Goal: Transaction & Acquisition: Purchase product/service

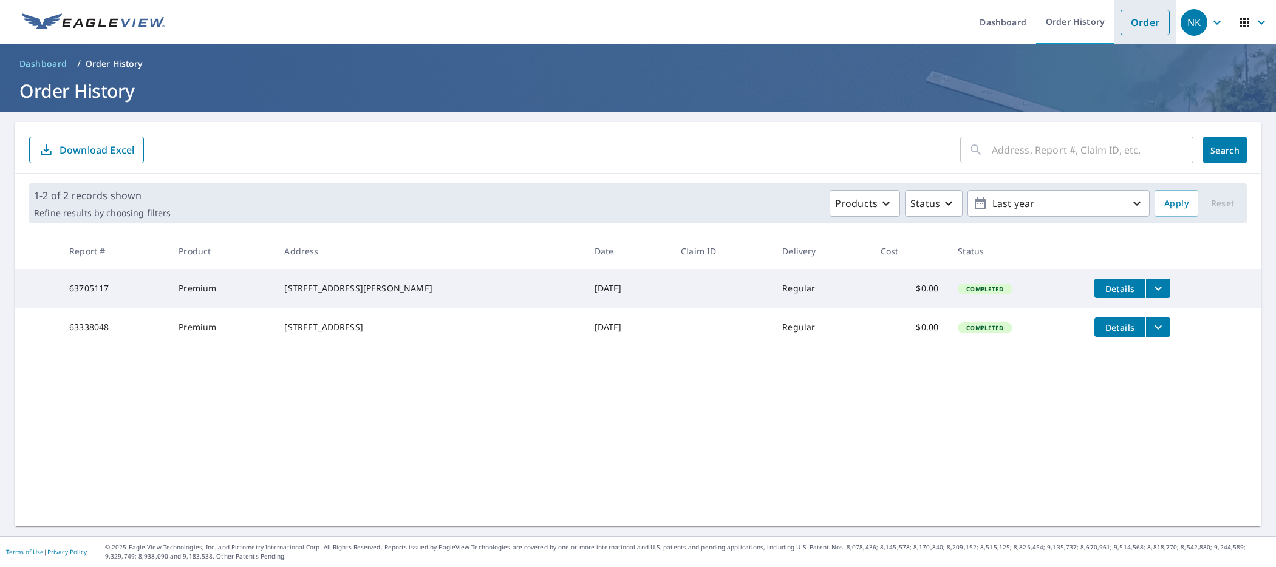
click at [1150, 23] on link "Order" at bounding box center [1145, 23] width 49 height 26
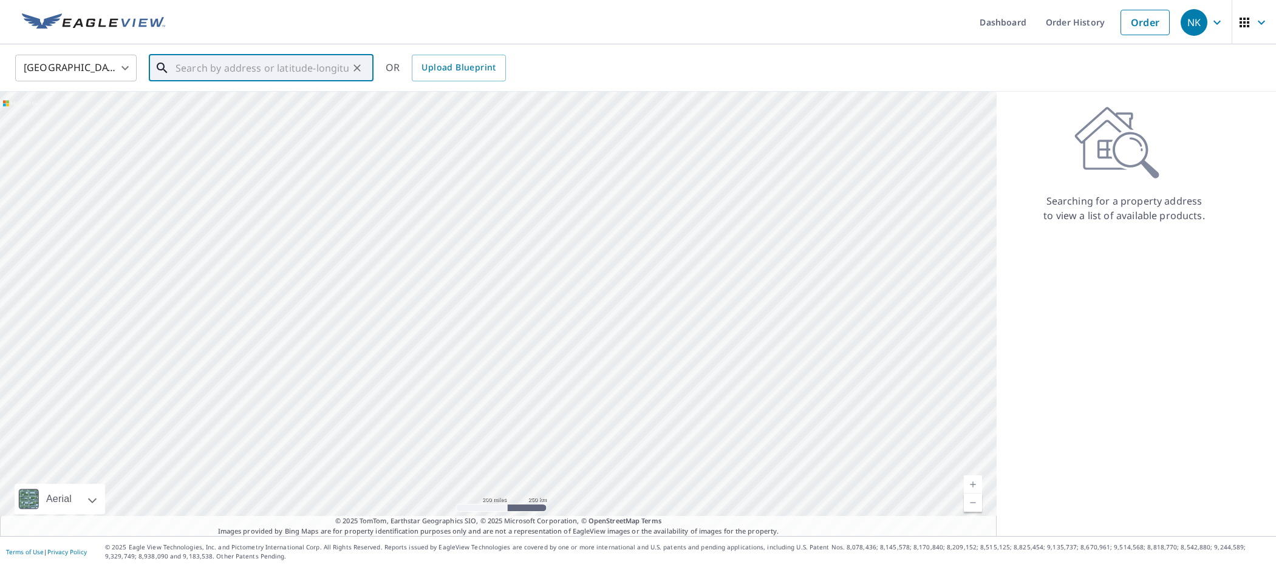
click at [324, 67] on input "text" at bounding box center [262, 68] width 173 height 34
paste input "357 Belleair [GEOGRAPHIC_DATA]"
click at [262, 98] on span "357 Belleair Dr [PERSON_NAME]" at bounding box center [268, 103] width 191 height 15
type input "357 Belleair [GEOGRAPHIC_DATA]"
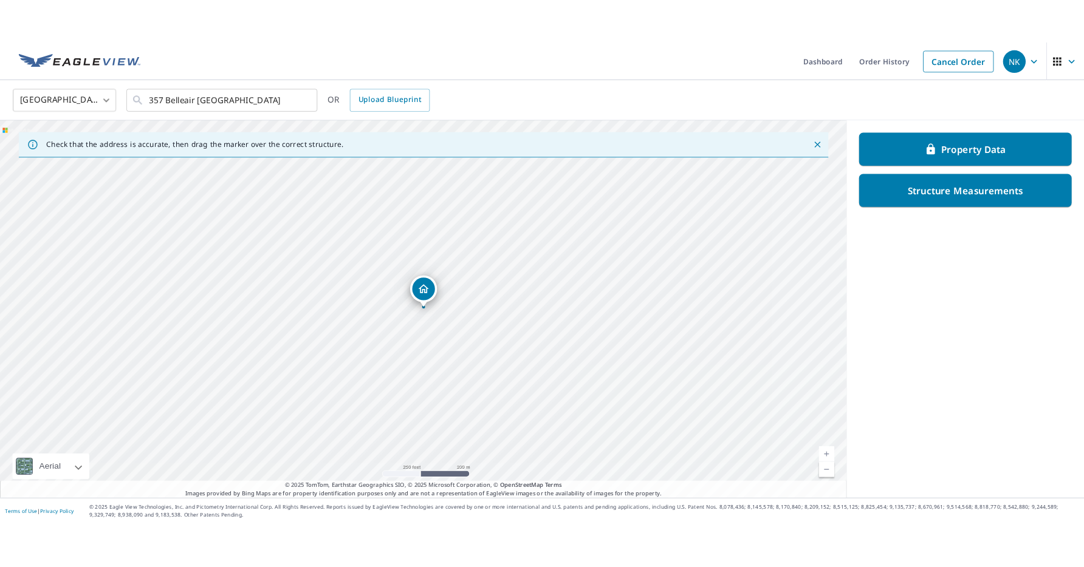
scroll to position [0, 0]
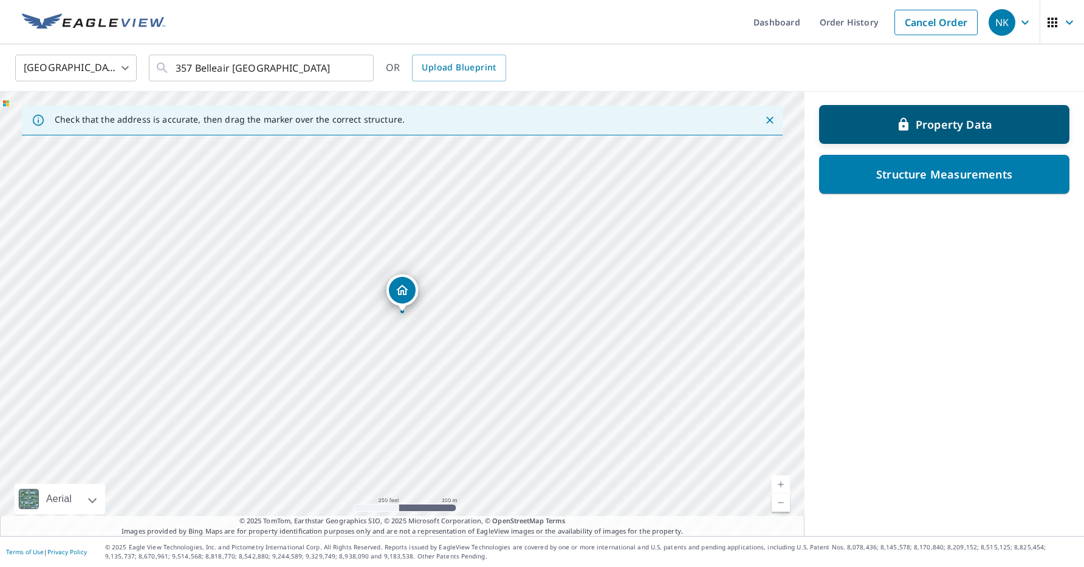
click at [970, 120] on p "Property Data" at bounding box center [953, 124] width 77 height 15
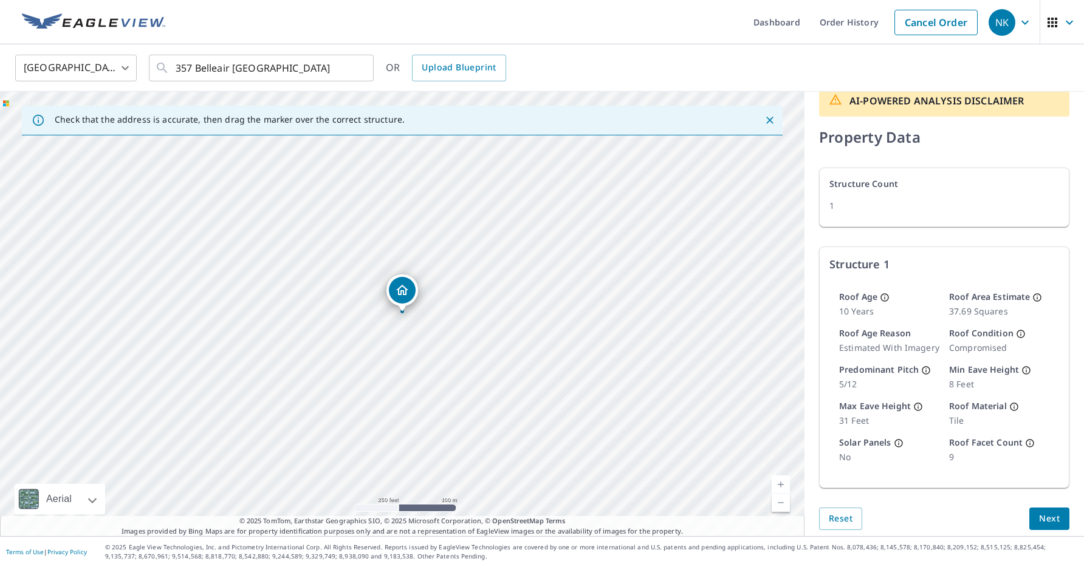
scroll to position [19, 0]
click at [850, 521] on span "Reset" at bounding box center [840, 520] width 24 height 15
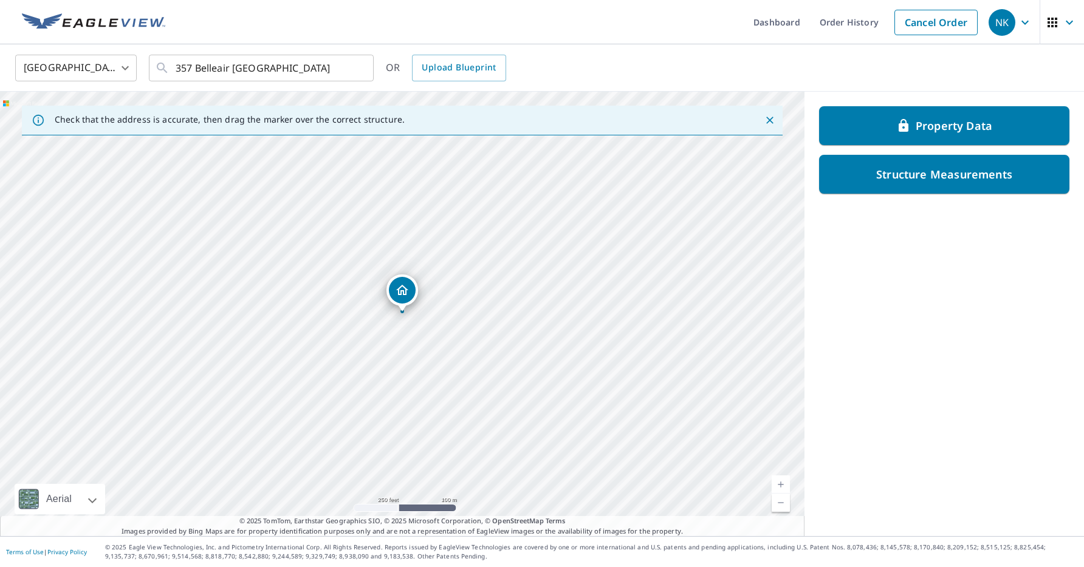
scroll to position [0, 0]
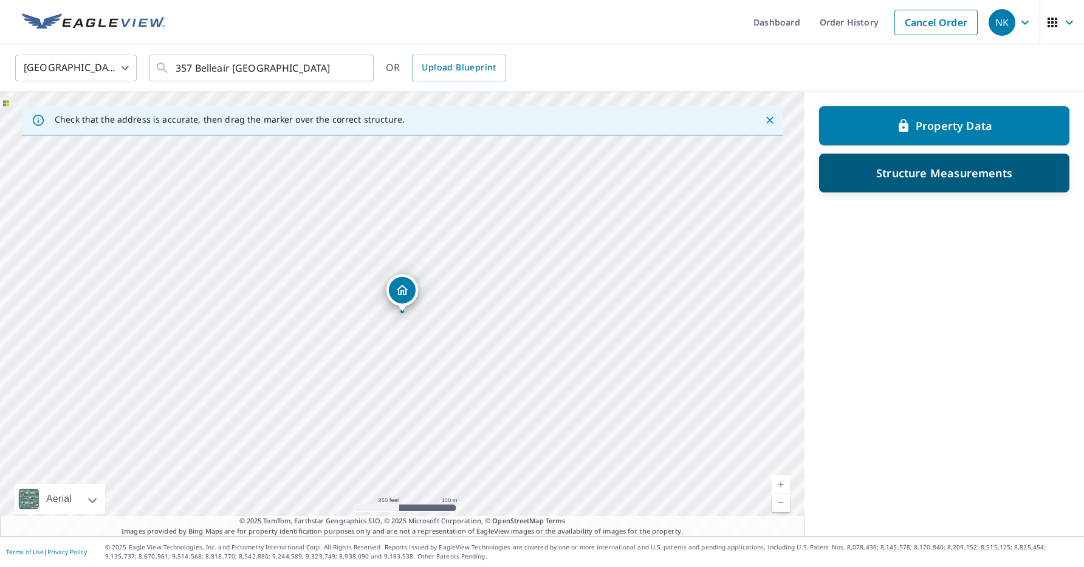
click at [900, 180] on div "Structure Measurements" at bounding box center [944, 173] width 219 height 22
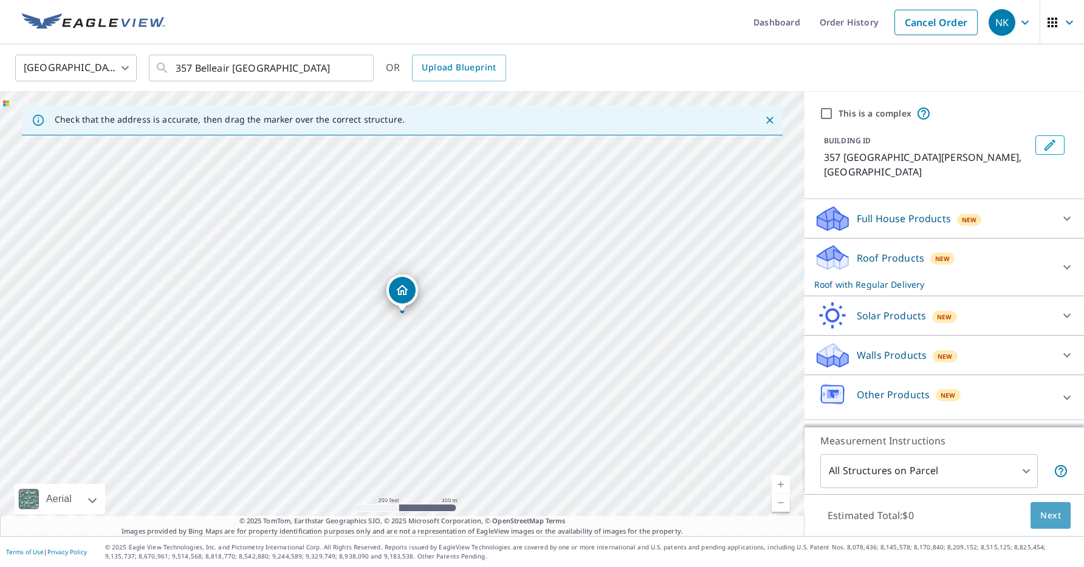
click at [1054, 524] on button "Next" at bounding box center [1050, 515] width 40 height 27
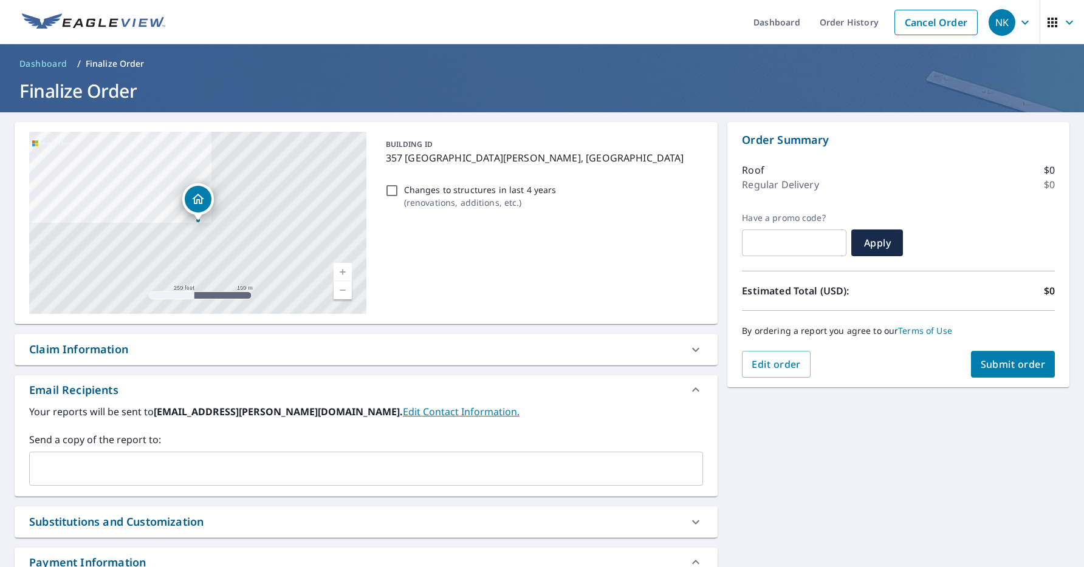
click at [35, 63] on span "Dashboard" at bounding box center [43, 64] width 48 height 12
checkbox input "true"
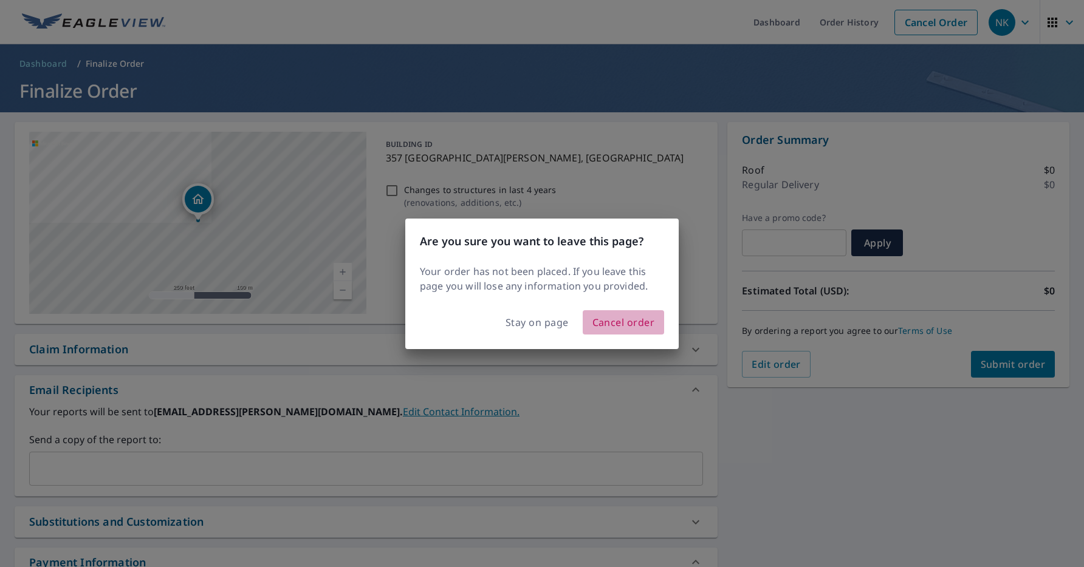
click at [612, 321] on span "Cancel order" at bounding box center [623, 322] width 63 height 17
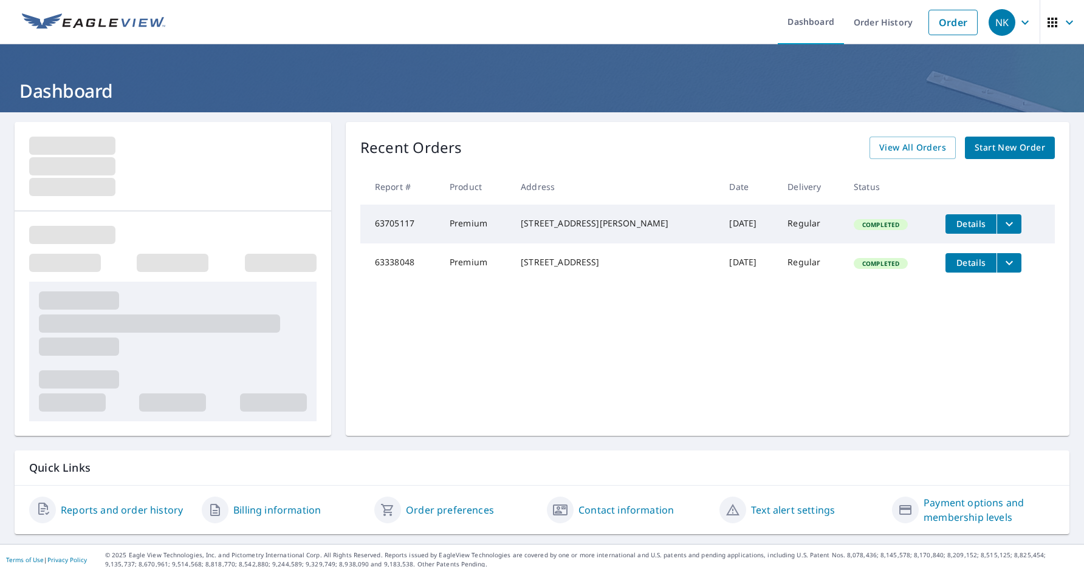
click at [1002, 223] on icon "filesDropdownBtn-63705117" at bounding box center [1009, 224] width 15 height 15
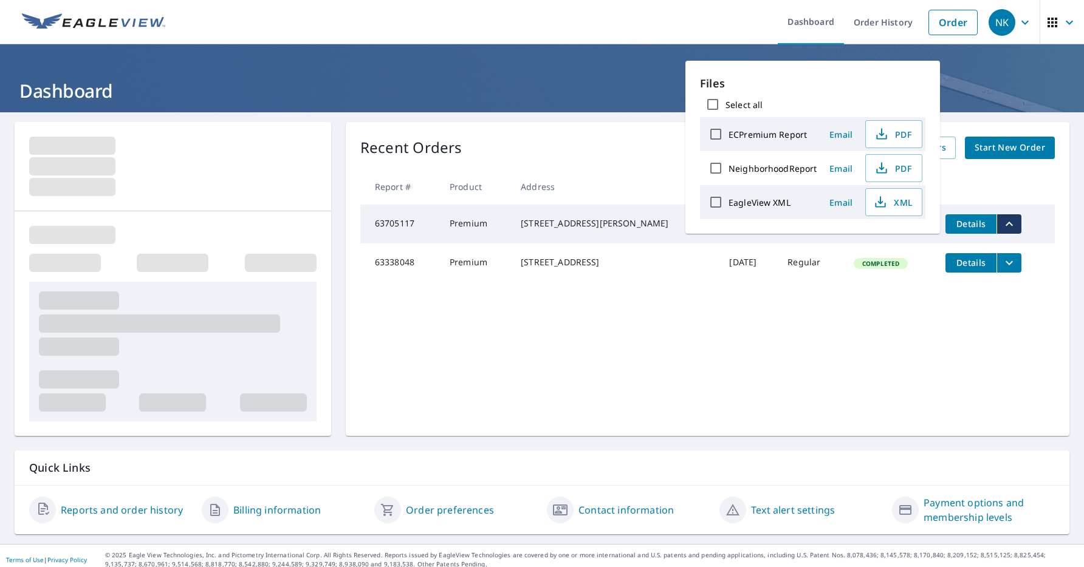
click at [827, 267] on td "Regular" at bounding box center [810, 263] width 66 height 39
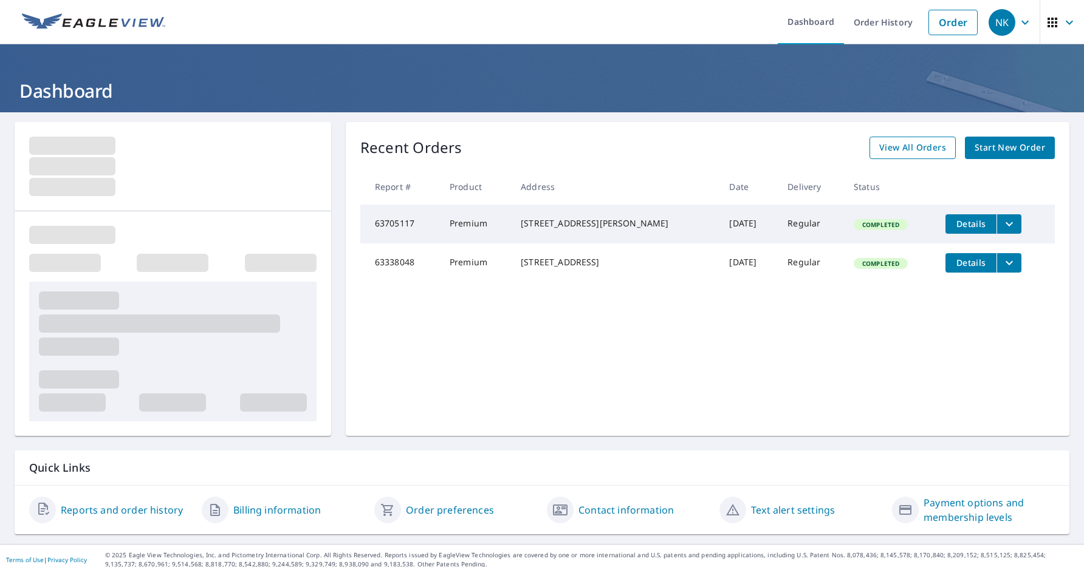
click at [931, 148] on span "View All Orders" at bounding box center [912, 147] width 67 height 15
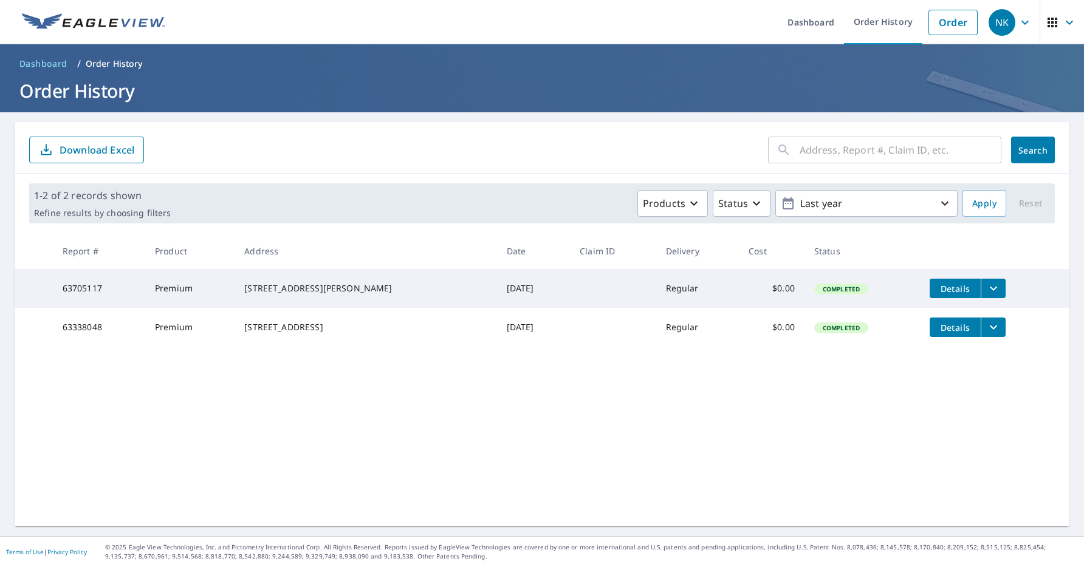
click at [998, 287] on button "filesDropdownBtn-63705117" at bounding box center [992, 288] width 25 height 19
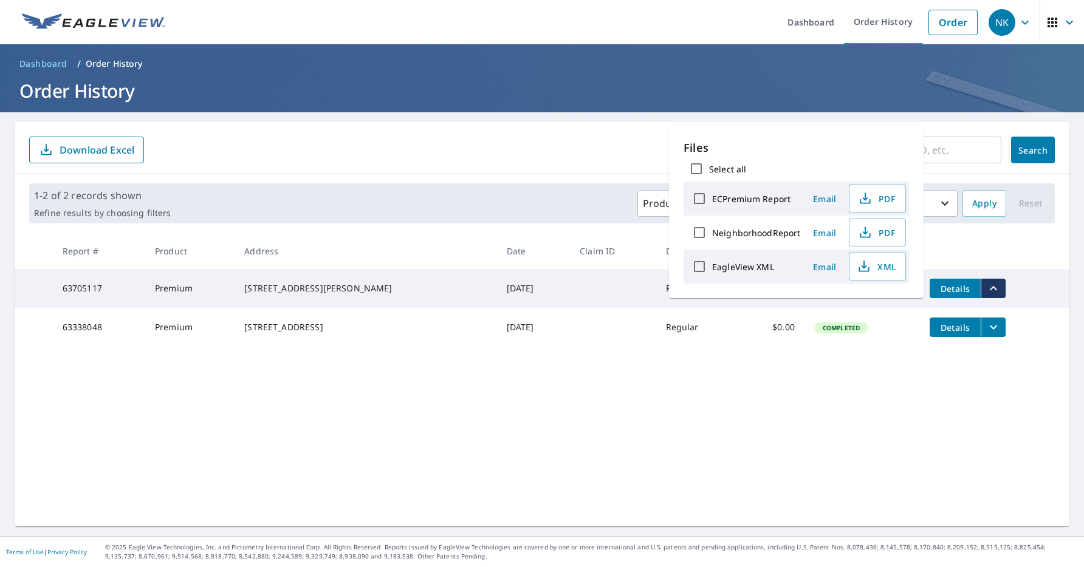
click at [782, 361] on div "​ Search Download Excel 1-2 of 2 records shown Refine results by choosing filte…" at bounding box center [542, 324] width 1054 height 404
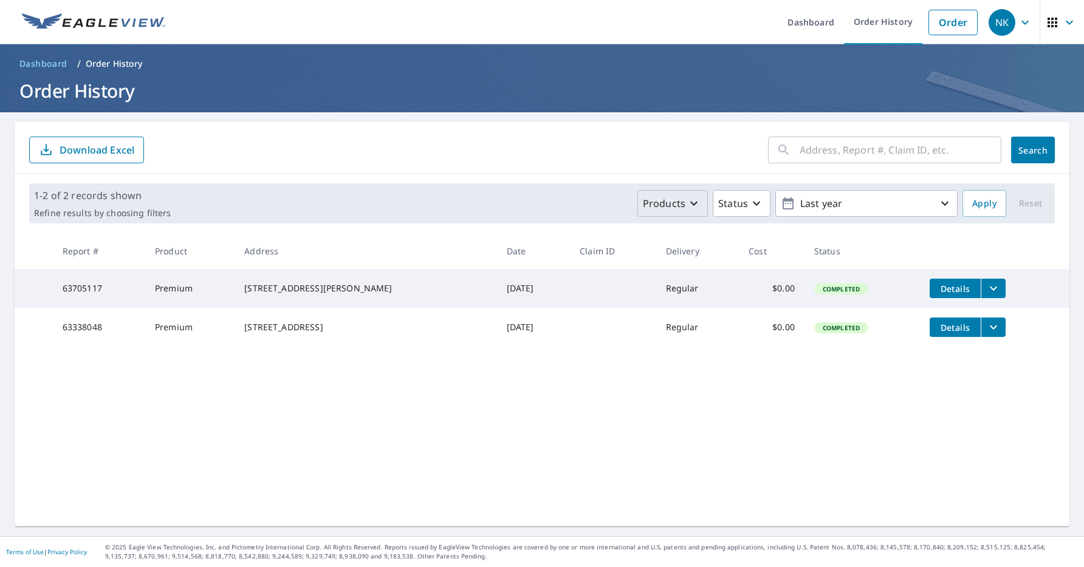
click at [694, 196] on icon "button" at bounding box center [693, 203] width 15 height 15
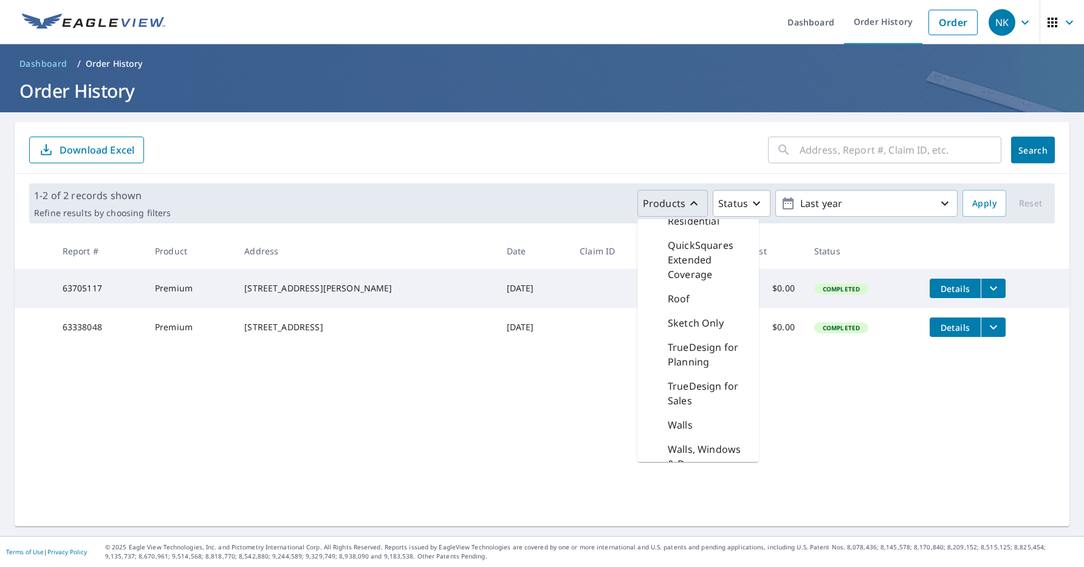
scroll to position [811, 0]
click at [611, 377] on div "​ Search Download Excel 1-2 of 2 records shown Refine results by choosing filte…" at bounding box center [542, 324] width 1054 height 404
